Goal: Browse casually

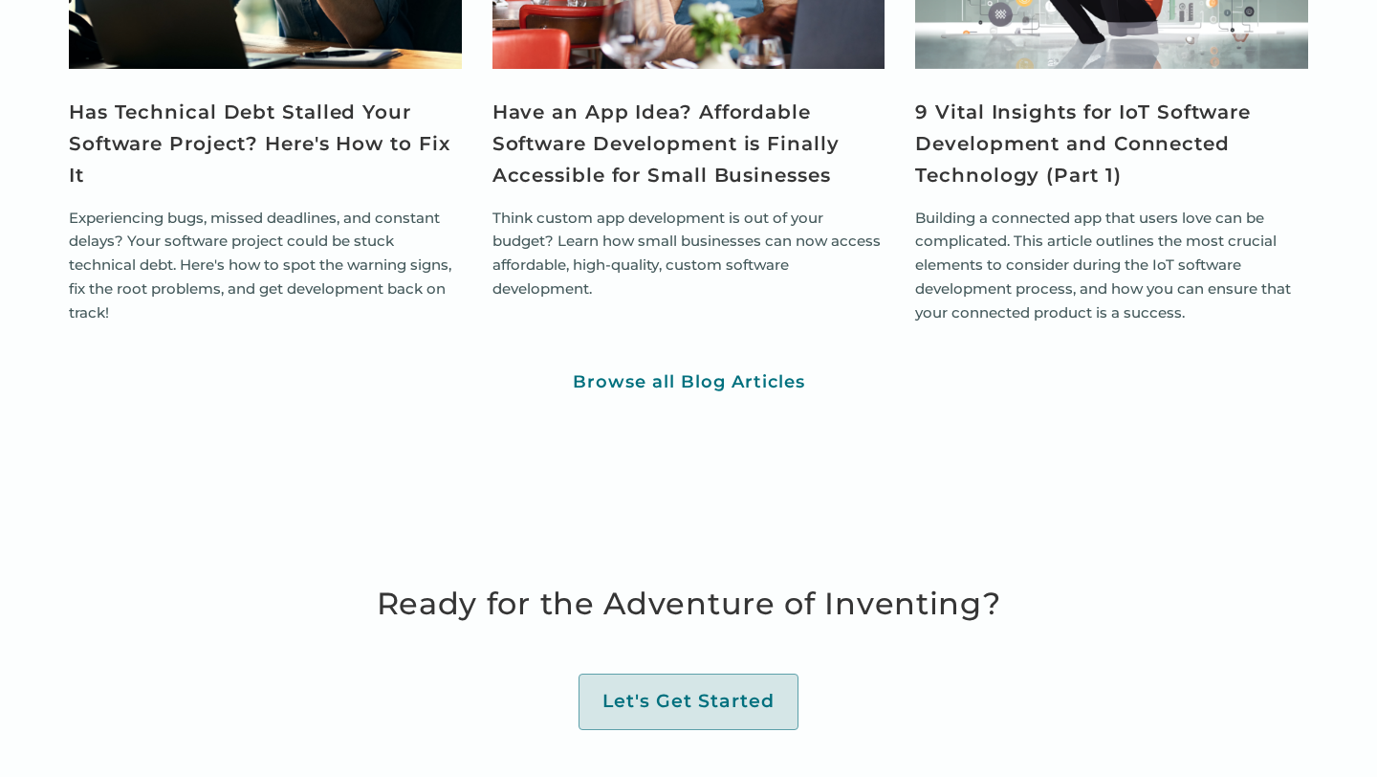
scroll to position [7097, 0]
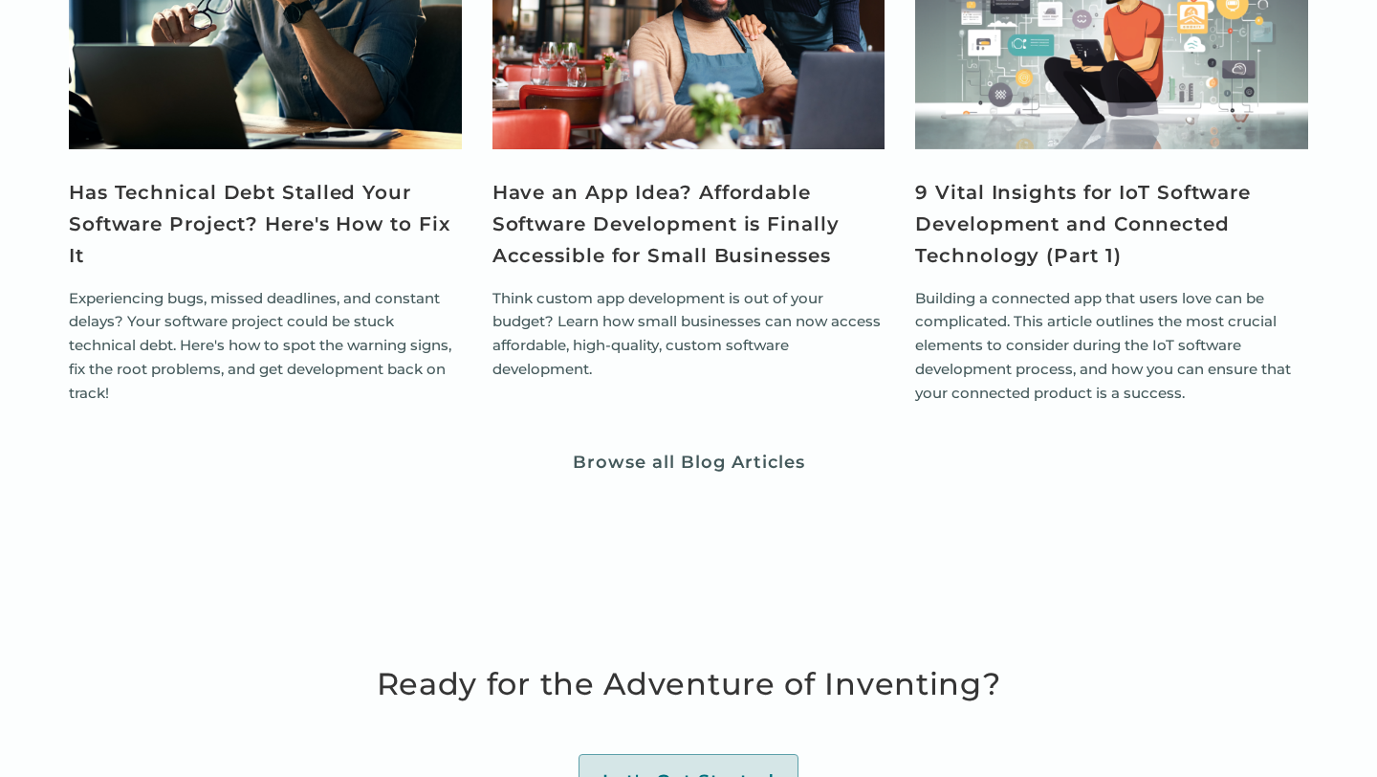
click at [752, 456] on div "Browse all Blog Articles" at bounding box center [689, 462] width 232 height 22
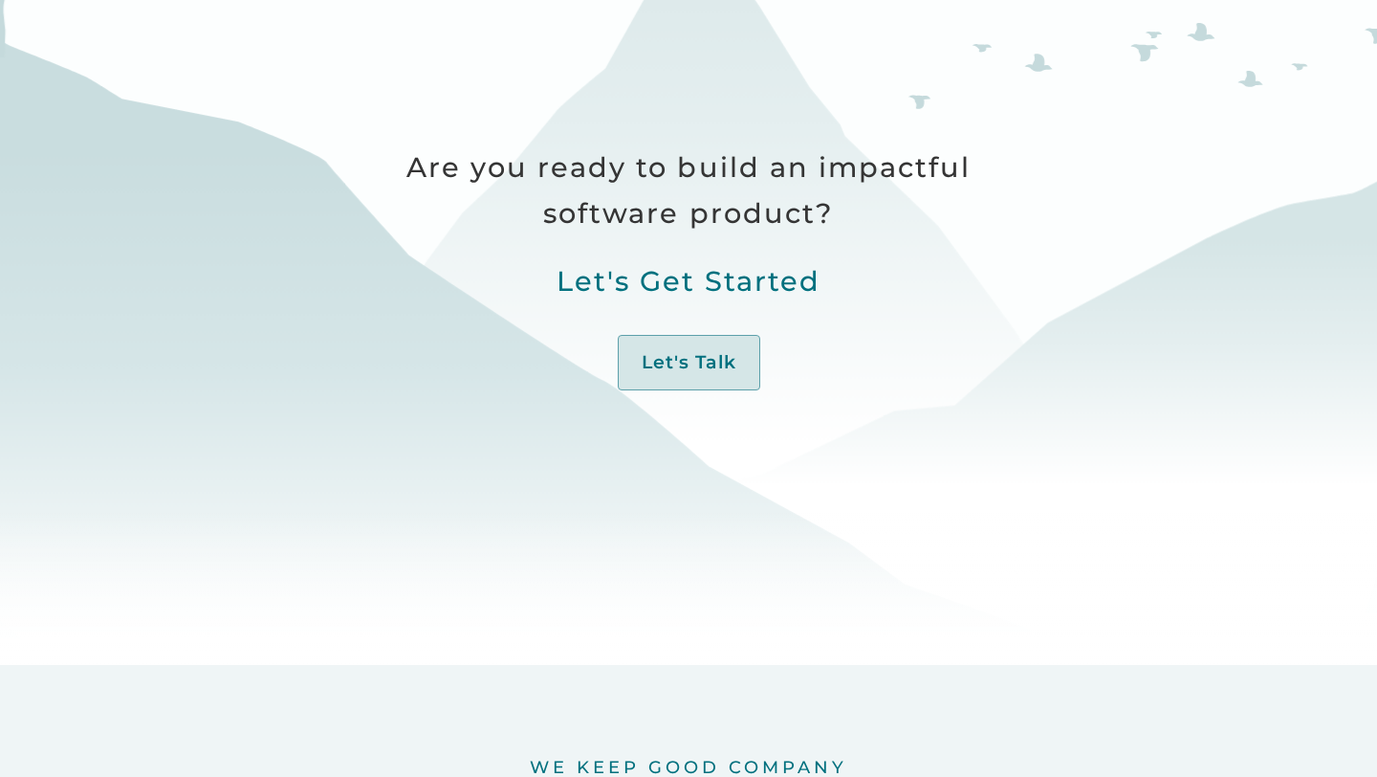
scroll to position [0, 0]
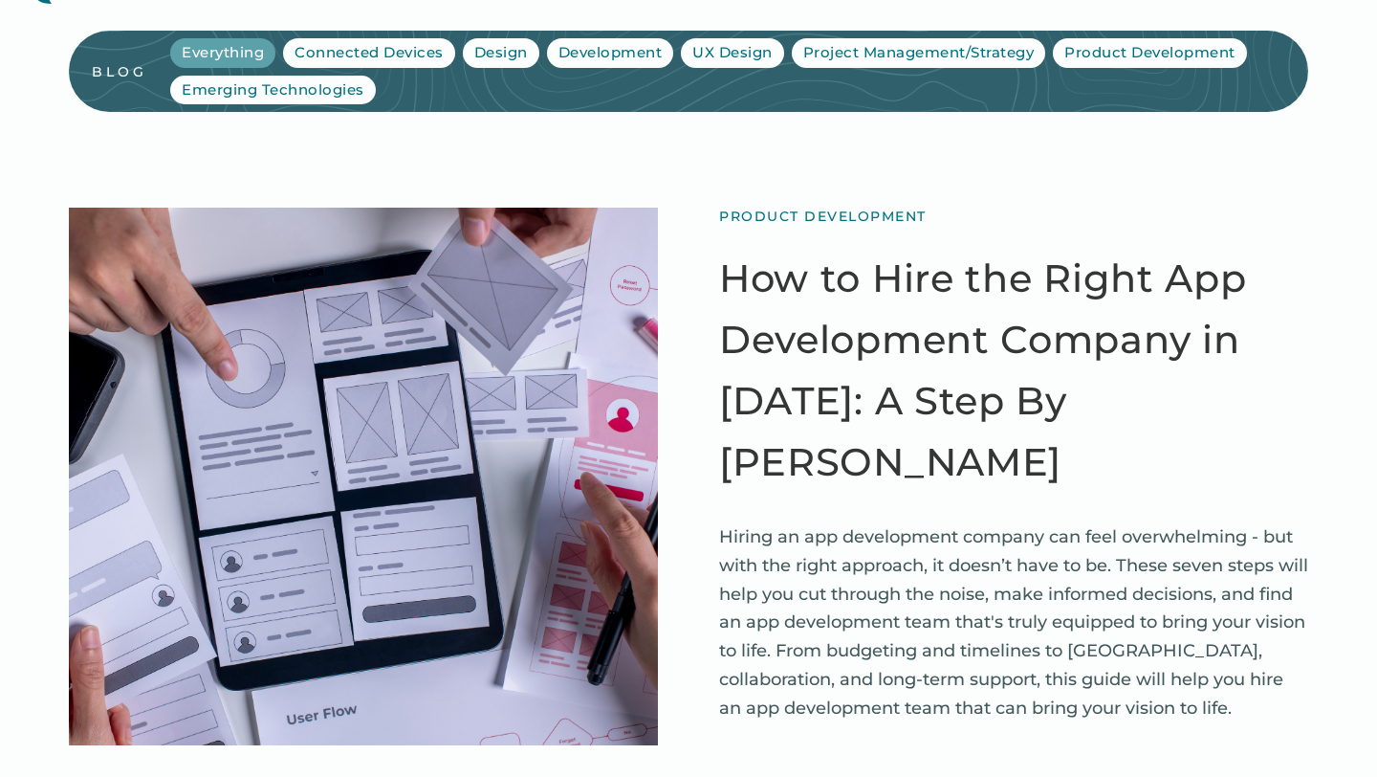
scroll to position [54, 0]
